Goal: Transaction & Acquisition: Purchase product/service

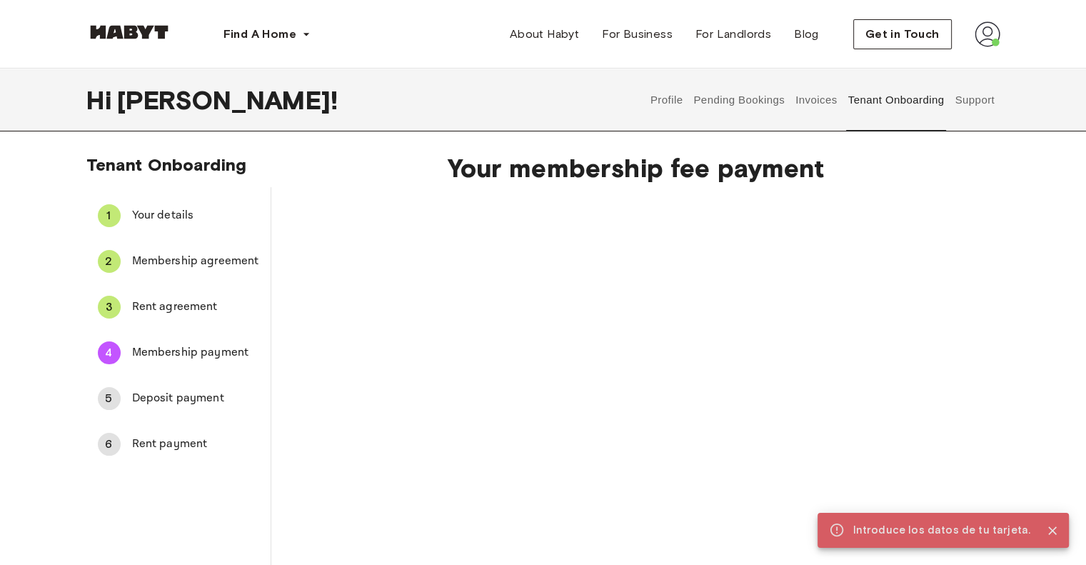
click at [199, 305] on span "Rent agreement" at bounding box center [195, 306] width 127 height 17
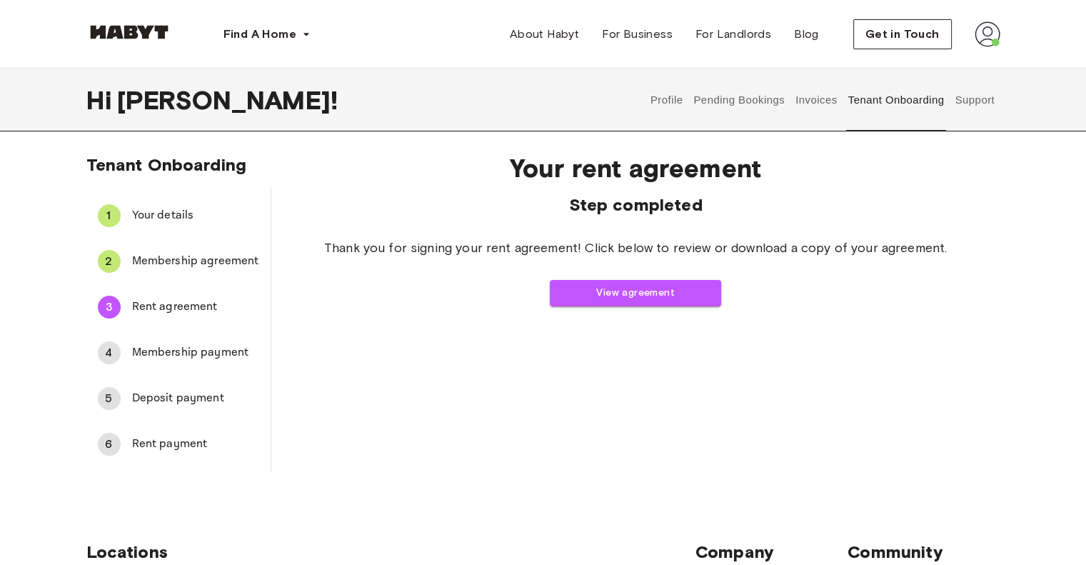
click at [174, 348] on span "Membership payment" at bounding box center [195, 352] width 127 height 17
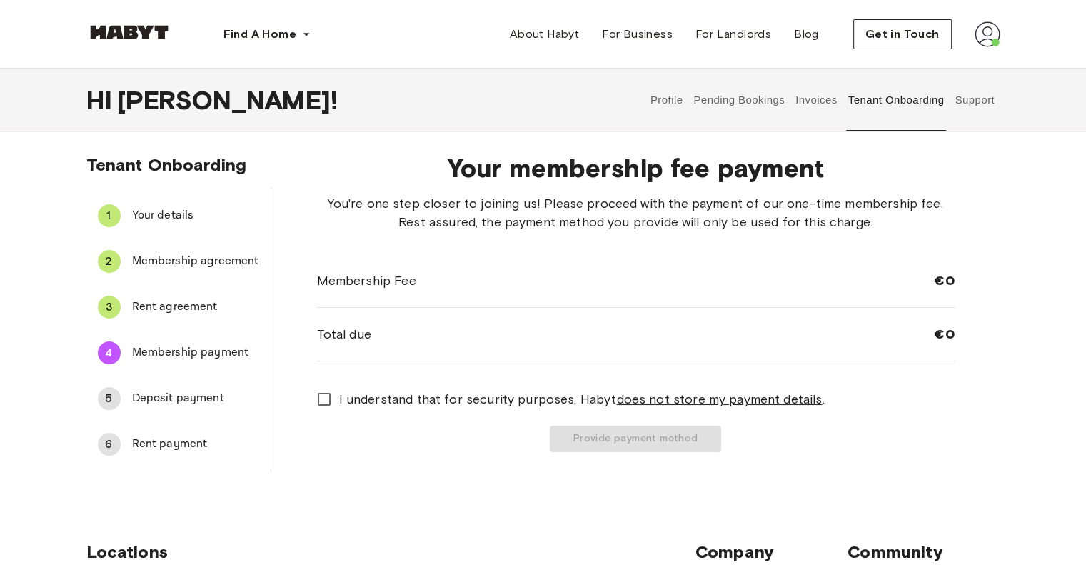
click at [343, 405] on span "I understand that for security purposes, [PERSON_NAME] does not store my paymen…" at bounding box center [581, 399] width 485 height 19
click at [584, 430] on button "Provide payment method" at bounding box center [635, 438] width 171 height 26
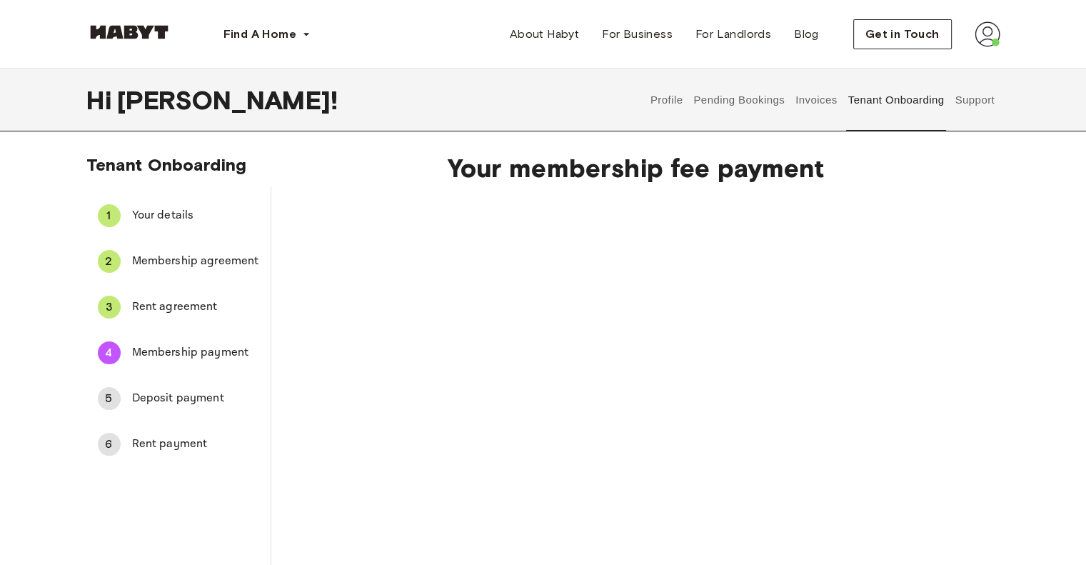
scroll to position [143, 0]
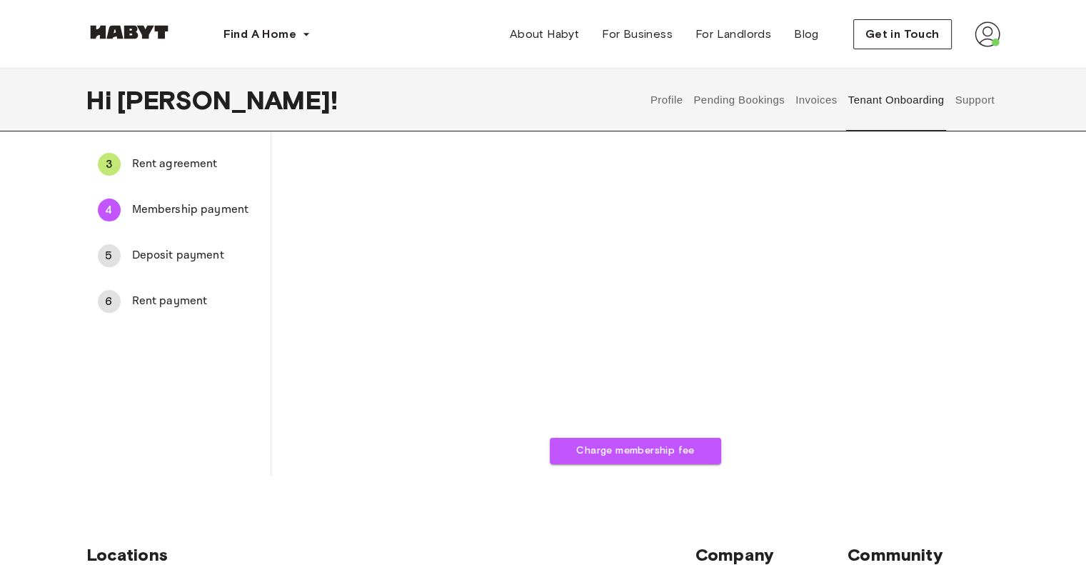
click at [212, 256] on span "Deposit payment" at bounding box center [195, 255] width 127 height 17
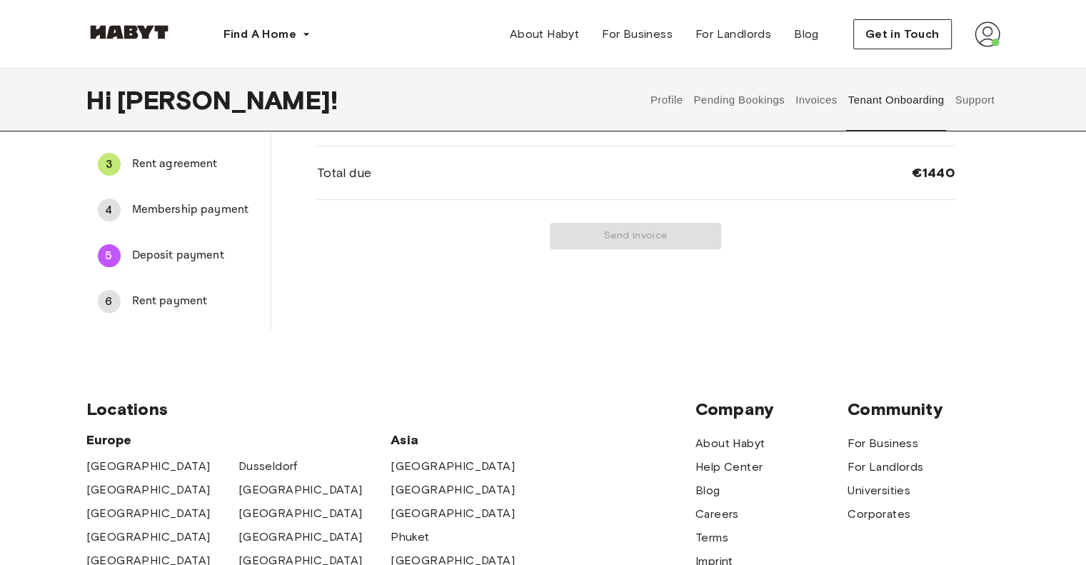
scroll to position [0, 0]
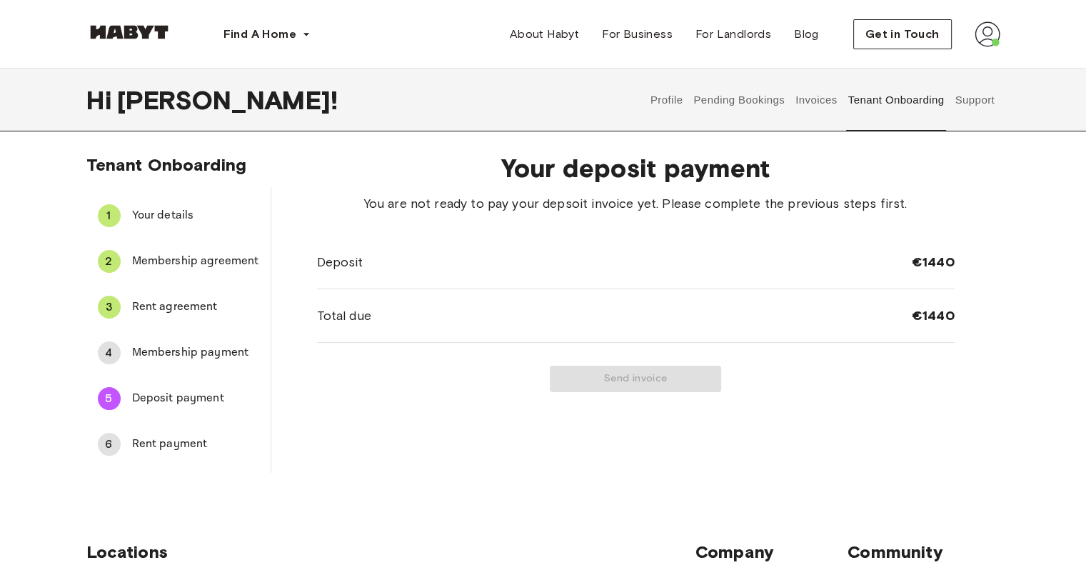
click at [867, 296] on div "Total due €1440" at bounding box center [635, 316] width 637 height 54
drag, startPoint x: 844, startPoint y: 333, endPoint x: 800, endPoint y: 351, distance: 47.1
click at [844, 341] on div "Total due €1440" at bounding box center [635, 316] width 637 height 54
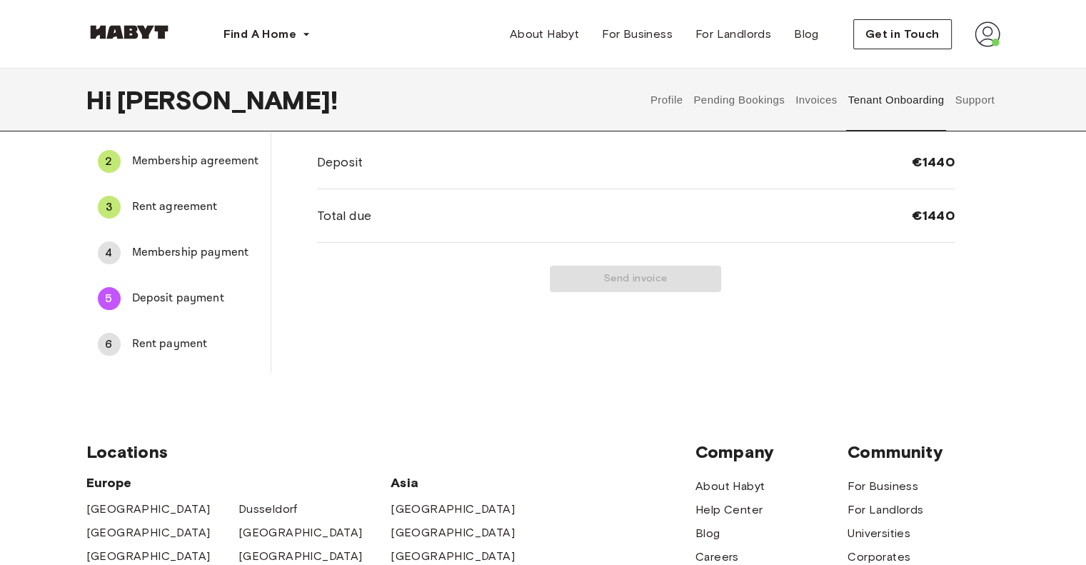
scroll to position [143, 0]
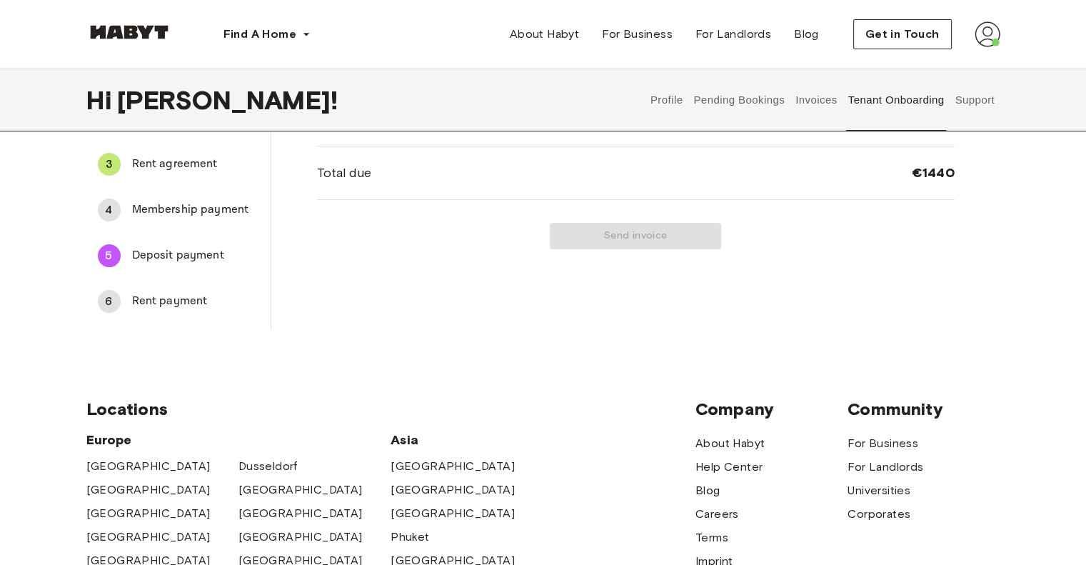
click at [163, 303] on span "Rent payment" at bounding box center [195, 301] width 127 height 17
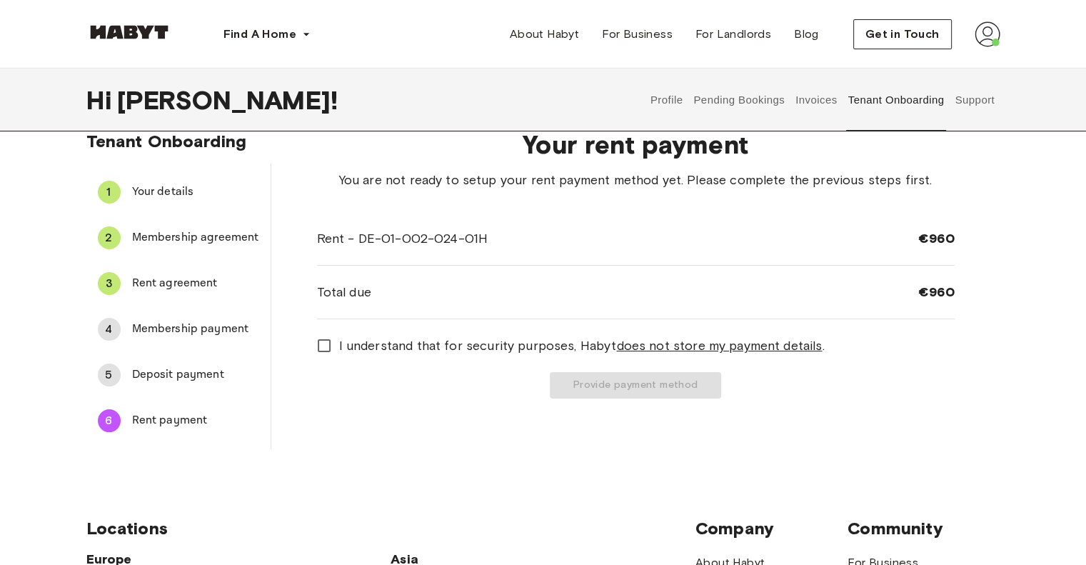
scroll to position [0, 0]
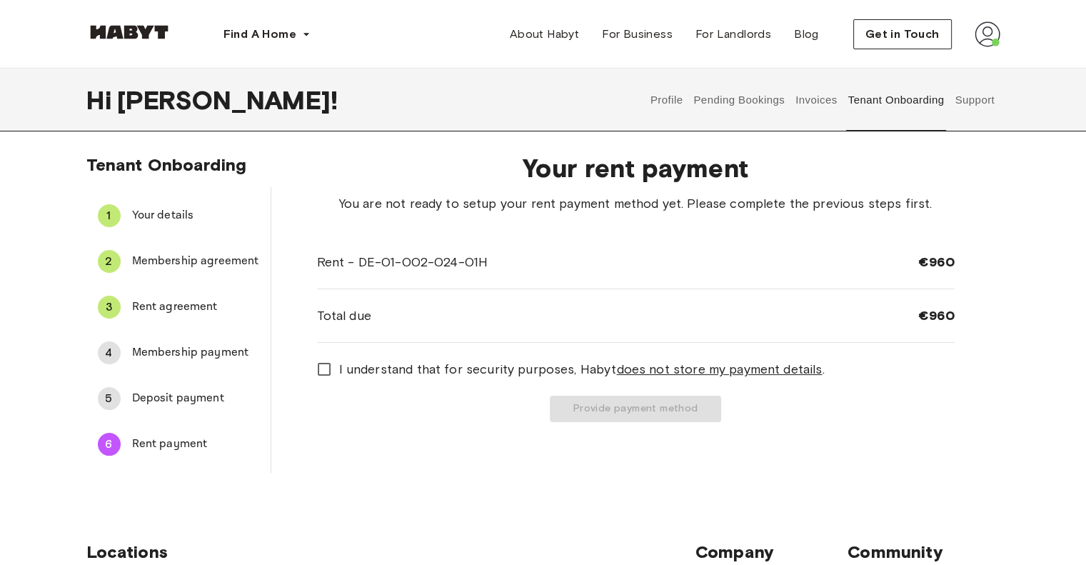
click at [146, 353] on span "Membership payment" at bounding box center [195, 352] width 127 height 17
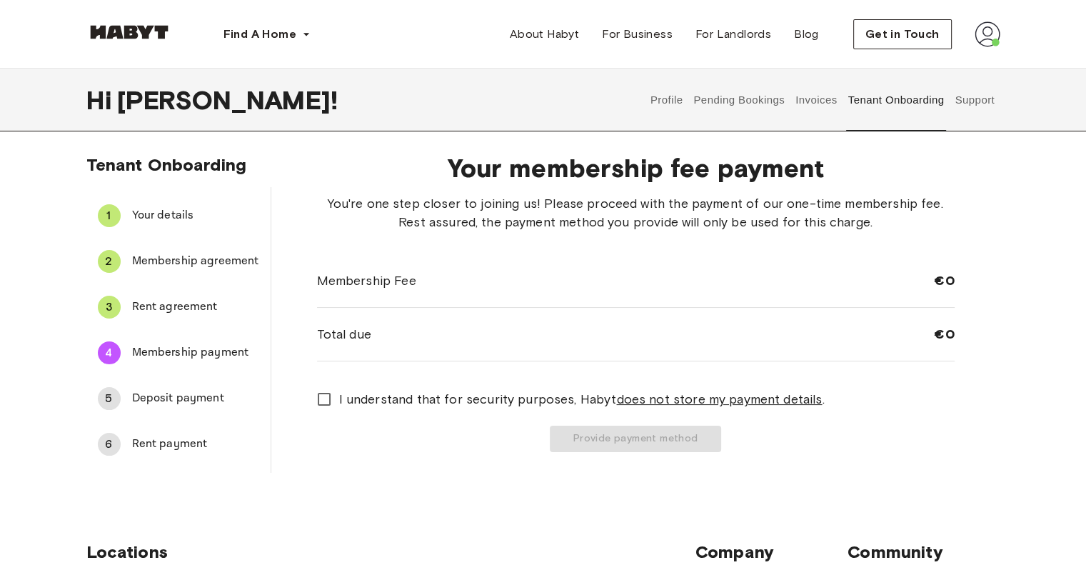
click at [173, 399] on span "Deposit payment" at bounding box center [195, 398] width 127 height 17
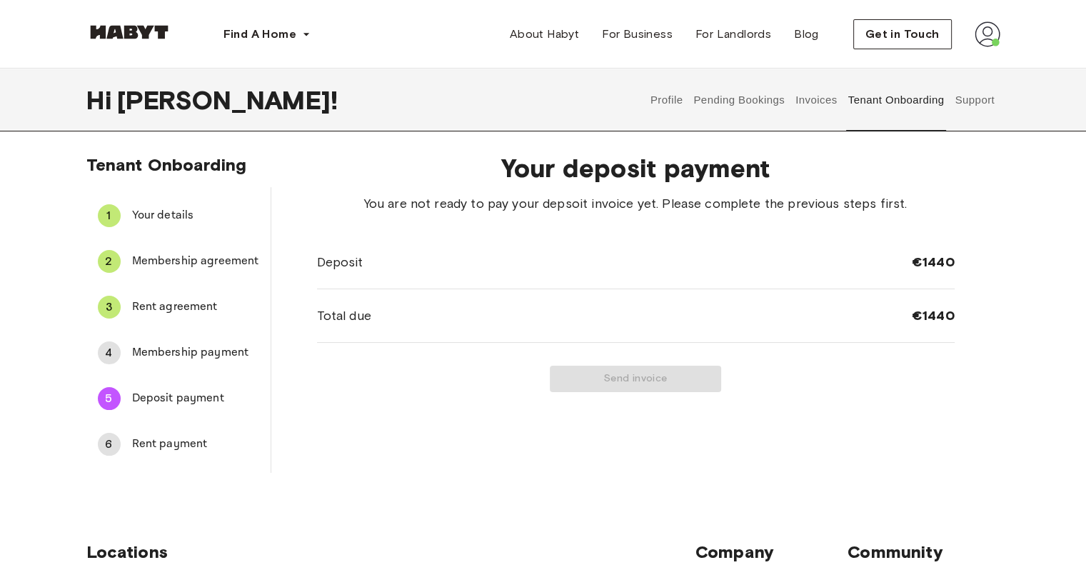
click at [208, 357] on span "Membership payment" at bounding box center [195, 352] width 127 height 17
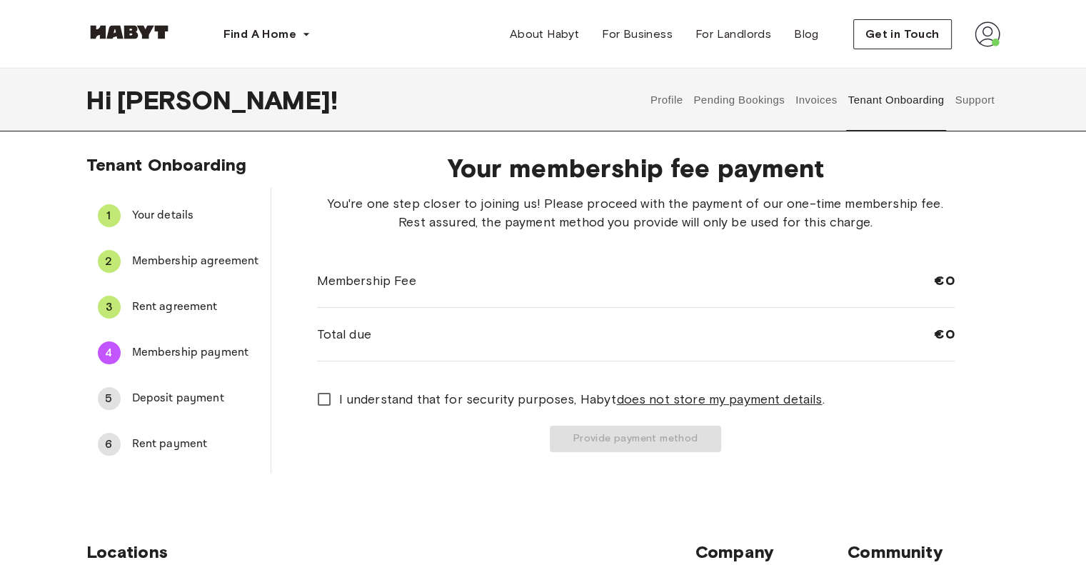
click at [417, 394] on span "I understand that for security purposes, [PERSON_NAME] does not store my paymen…" at bounding box center [581, 399] width 485 height 19
click at [596, 430] on button "Provide payment method" at bounding box center [635, 438] width 171 height 26
